Goal: Task Accomplishment & Management: Use online tool/utility

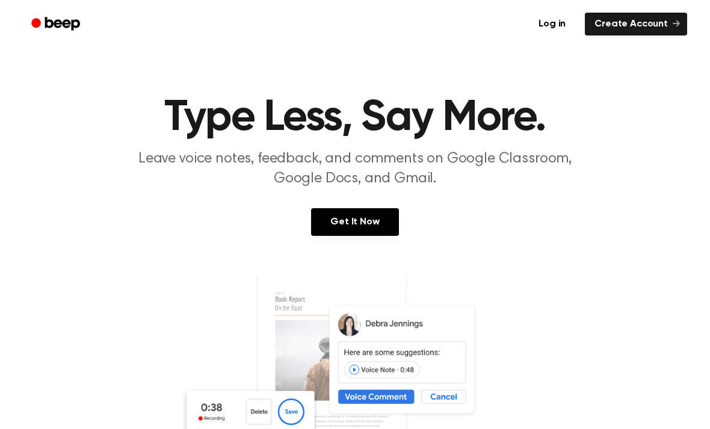
click at [552, 25] on link "Log in" at bounding box center [551, 24] width 51 height 28
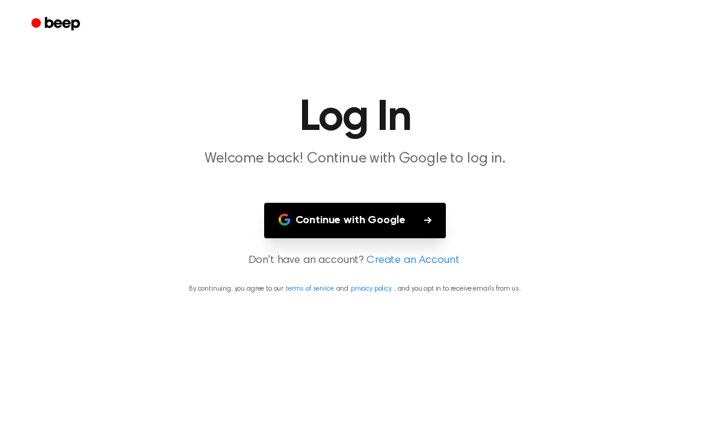
click at [422, 220] on button "Continue with Google" at bounding box center [355, 220] width 182 height 35
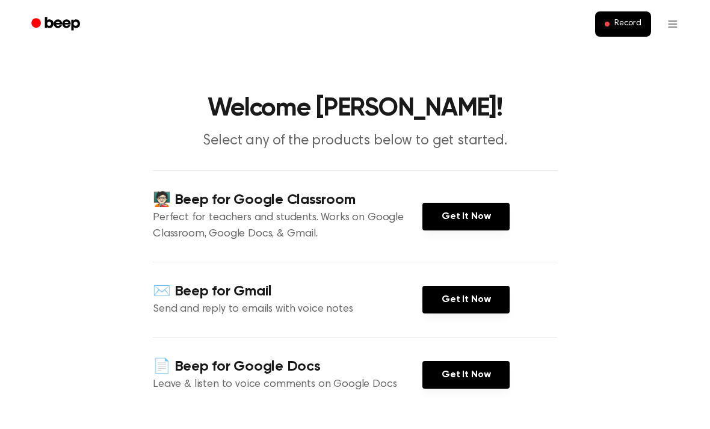
click at [623, 19] on span "Record" at bounding box center [627, 24] width 27 height 11
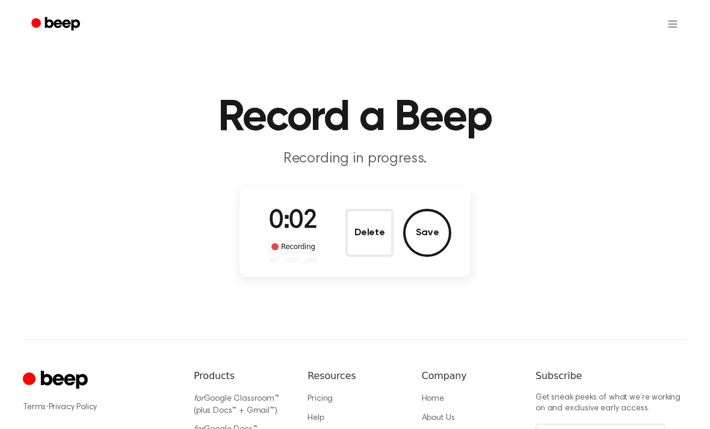
click at [431, 230] on button "Save" at bounding box center [427, 233] width 48 height 48
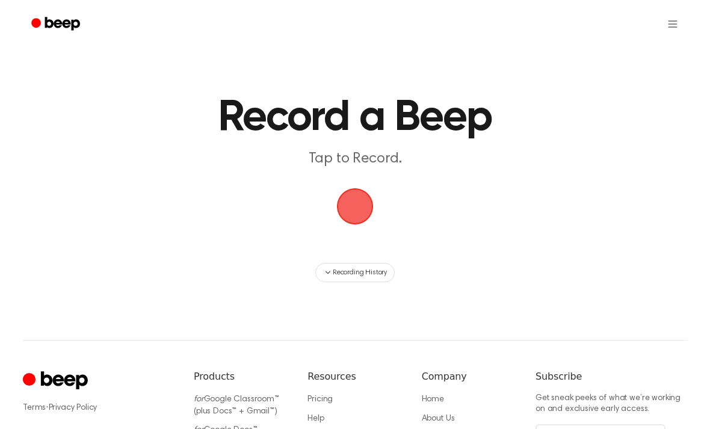
click at [358, 210] on span "button" at bounding box center [354, 206] width 67 height 67
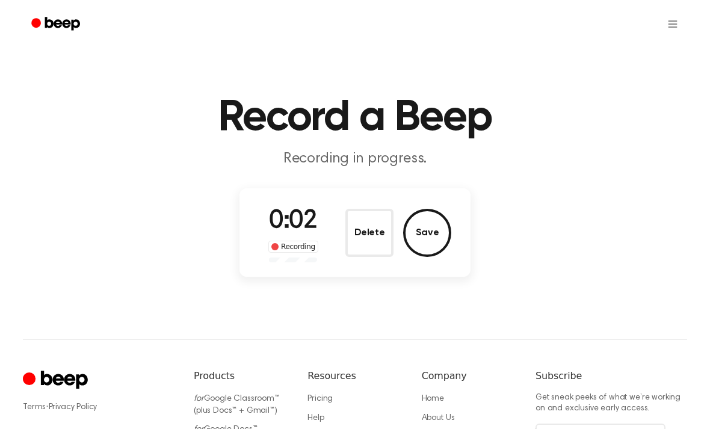
click at [430, 221] on button "Save" at bounding box center [427, 233] width 48 height 48
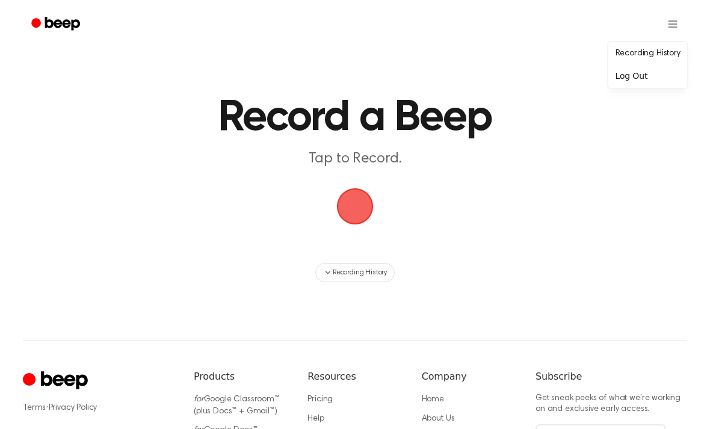
click at [358, 202] on html "Record a Beep Tap to Record. Recording History ⚠️ We are experiencing issues wi…" at bounding box center [355, 284] width 710 height 569
click at [356, 209] on span "button" at bounding box center [354, 206] width 55 height 55
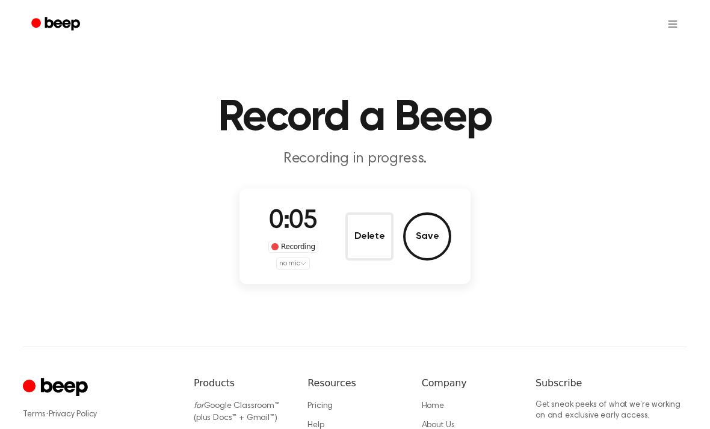
click at [434, 238] on button "Save" at bounding box center [427, 236] width 48 height 48
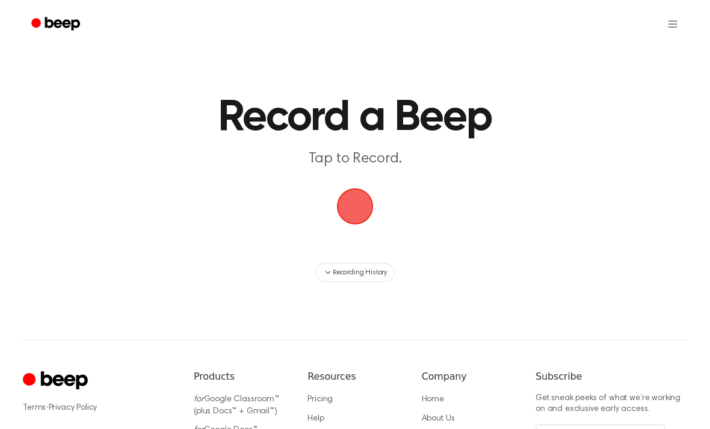
click at [336, 199] on span "button" at bounding box center [354, 206] width 65 height 65
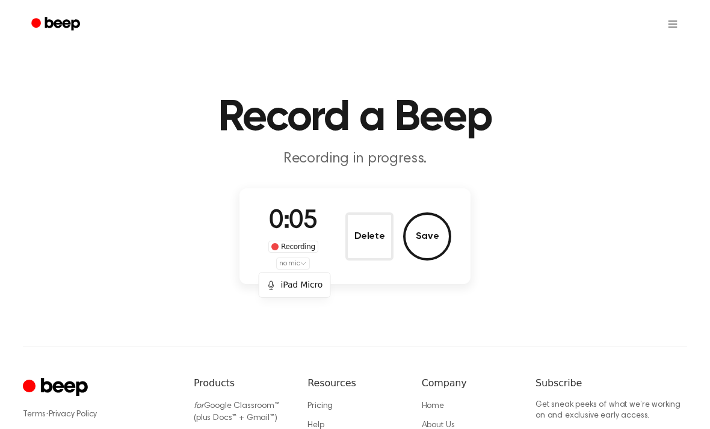
click at [301, 283] on div "iPad Micro" at bounding box center [295, 285] width 57 height 13
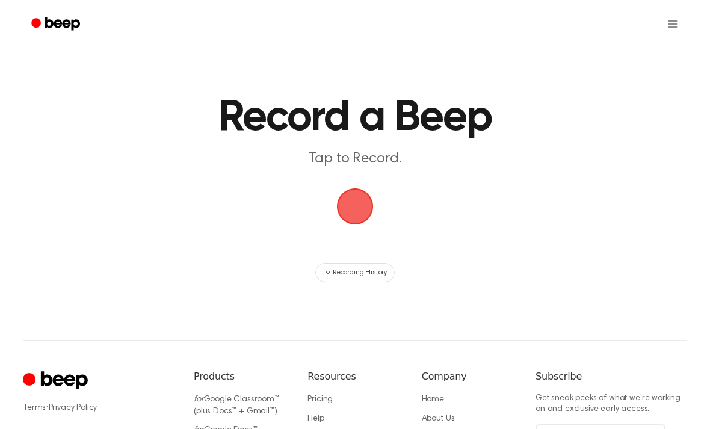
click at [360, 202] on span "button" at bounding box center [355, 206] width 60 height 60
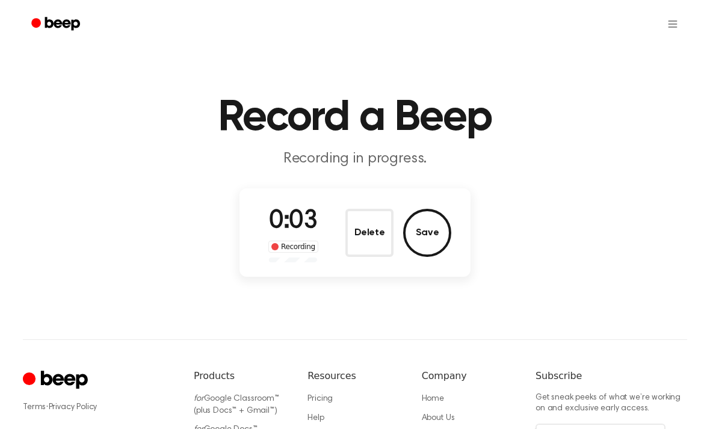
click at [428, 236] on button "Save" at bounding box center [427, 233] width 48 height 48
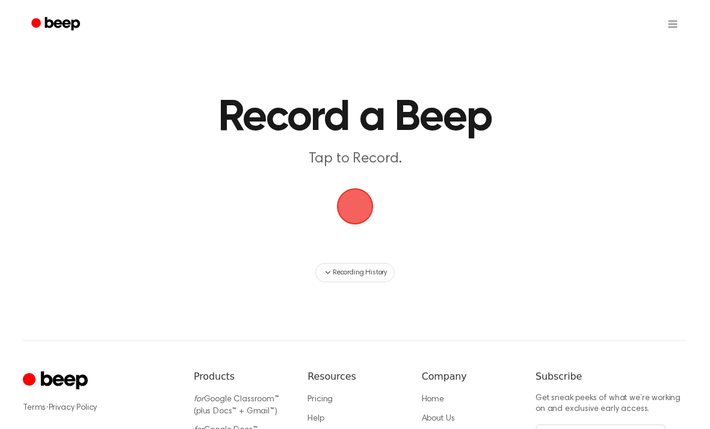
click at [336, 282] on button "Recording History" at bounding box center [354, 272] width 79 height 19
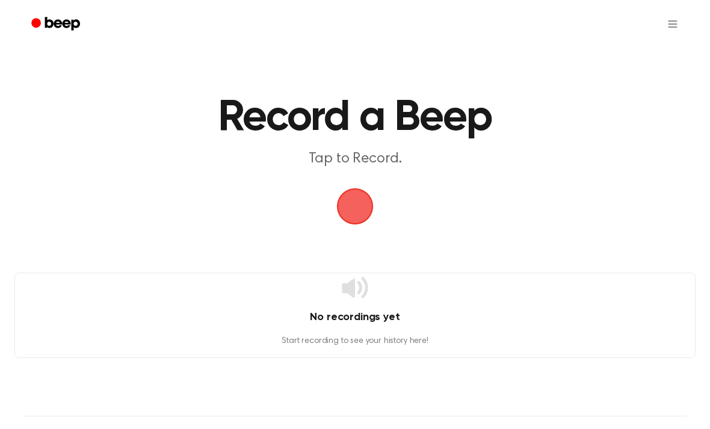
click at [359, 205] on span "button" at bounding box center [355, 206] width 58 height 58
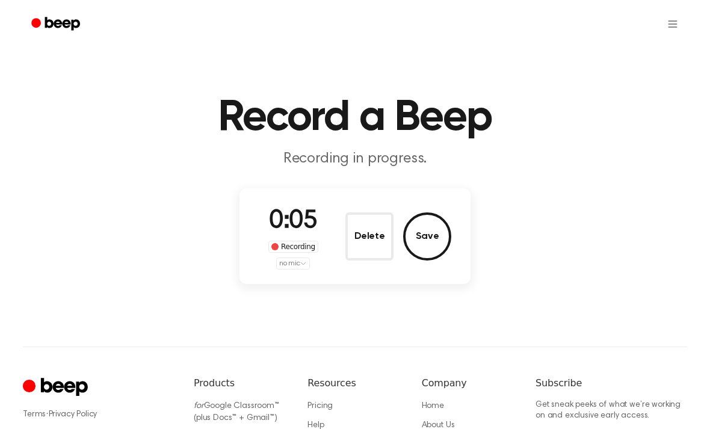
click at [415, 233] on button "Save" at bounding box center [427, 236] width 48 height 48
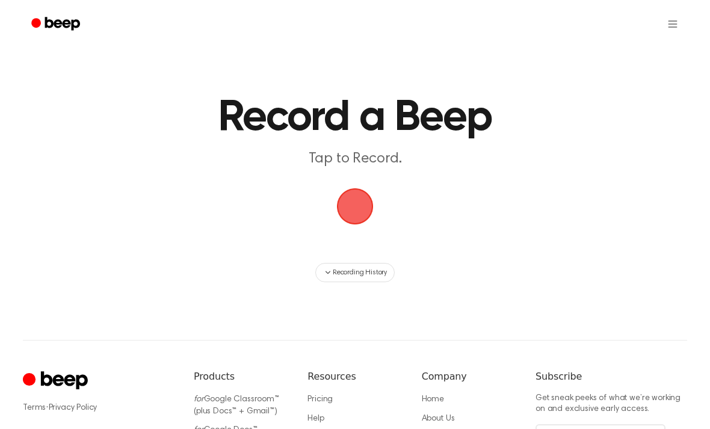
click at [65, 14] on link "Beep" at bounding box center [57, 24] width 68 height 23
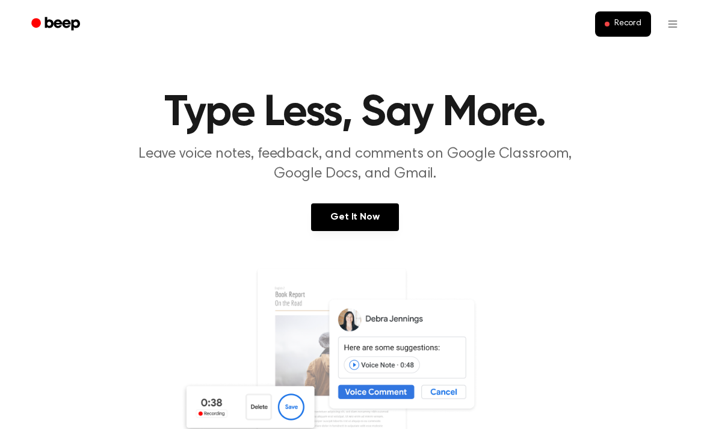
scroll to position [7, 0]
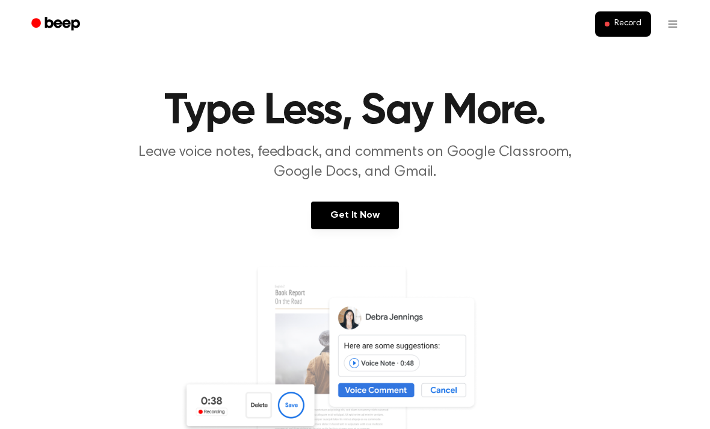
click at [658, 28] on button "Open menu" at bounding box center [672, 24] width 29 height 29
click at [359, 221] on link "Get It Now" at bounding box center [354, 216] width 87 height 28
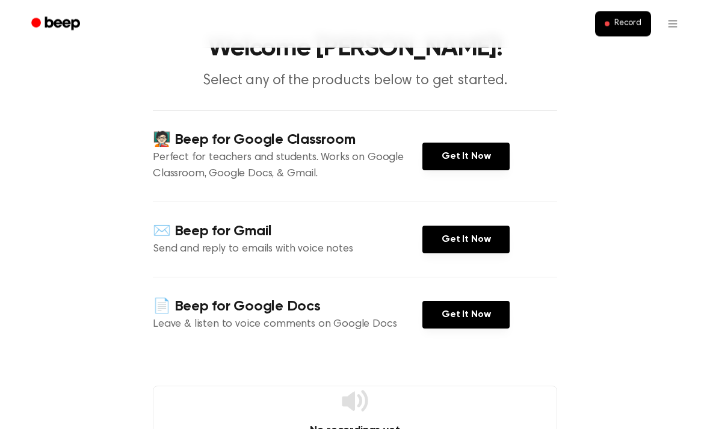
scroll to position [60, 0]
click at [478, 312] on link "Get It Now" at bounding box center [465, 315] width 87 height 28
